Goal: Check status: Check status

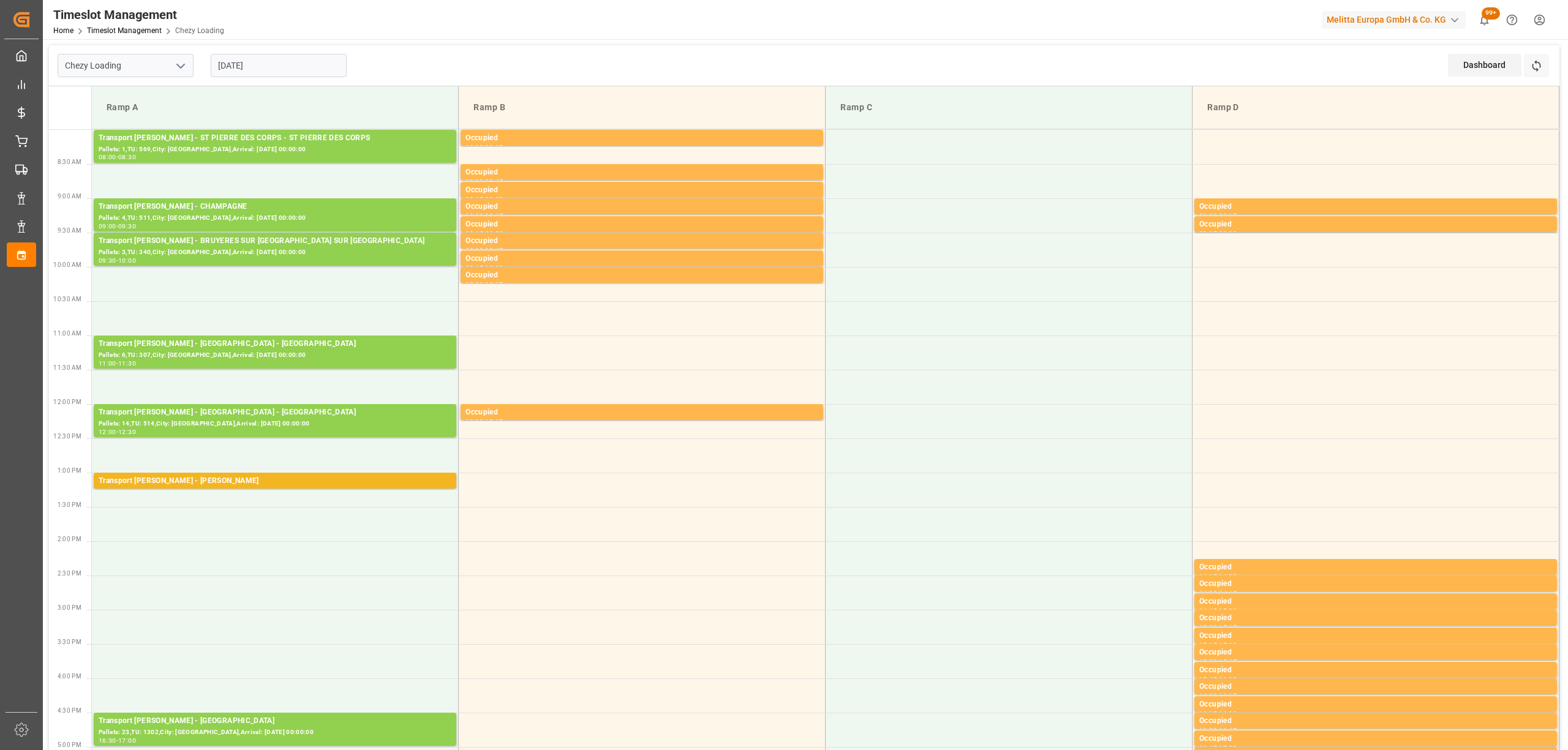
click at [1550, 72] on div "Dashboard View Dashboard Refresh Time Slots" at bounding box center [1503, 65] width 112 height 40
click at [1541, 70] on icon at bounding box center [1536, 66] width 13 height 13
